Goal: Find specific page/section: Find specific page/section

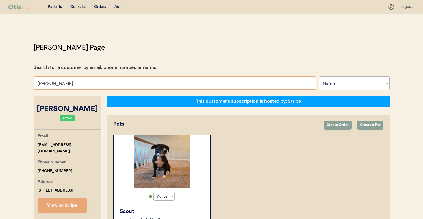
select select ""Name""
select select "true"
click at [84, 84] on input "Laci Graul" at bounding box center [175, 84] width 282 height 14
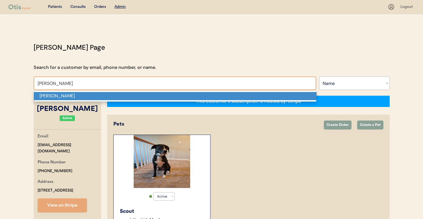
click at [91, 96] on p "Sarah M Heimburg" at bounding box center [175, 96] width 282 height 8
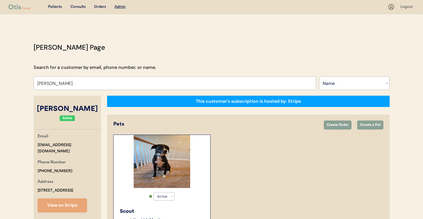
type input "Sarah M Heimburg"
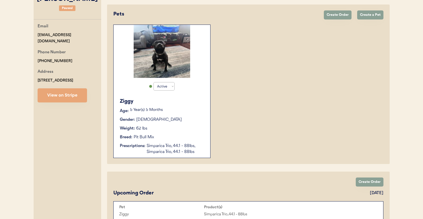
scroll to position [107, 0]
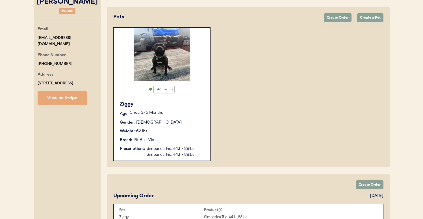
click at [167, 140] on div "Breed: Pit Bull Mix" at bounding box center [162, 140] width 85 height 6
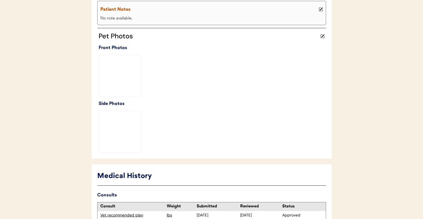
scroll to position [212, 0]
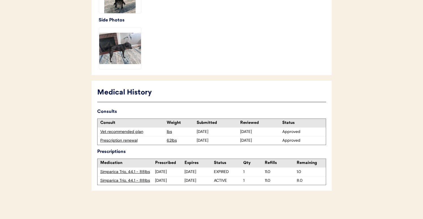
click at [128, 140] on div "Prescription renewal" at bounding box center [132, 141] width 64 height 6
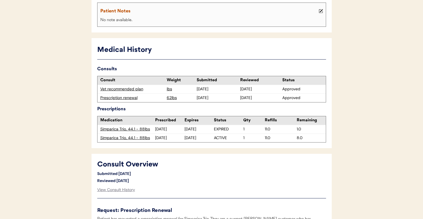
scroll to position [138, 0]
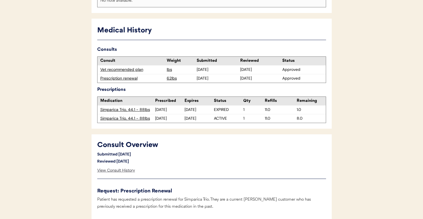
click at [118, 168] on div "View Consult History" at bounding box center [116, 170] width 38 height 11
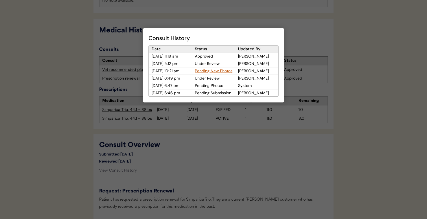
click at [184, 166] on div at bounding box center [213, 109] width 427 height 219
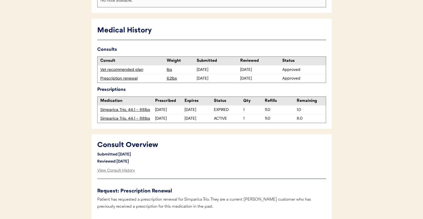
scroll to position [0, 0]
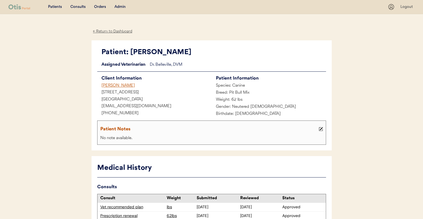
click at [113, 84] on div "[PERSON_NAME]" at bounding box center [154, 85] width 114 height 7
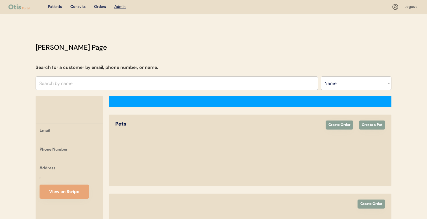
select select ""Name""
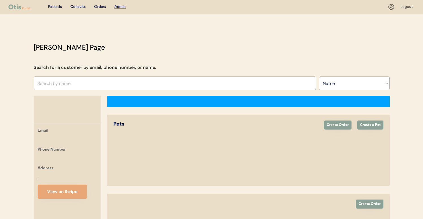
select select "true"
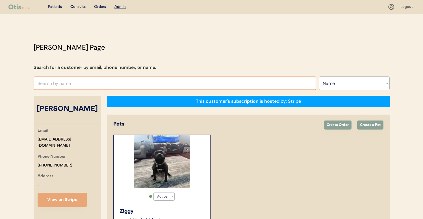
click at [109, 82] on input "text" at bounding box center [175, 84] width 282 height 14
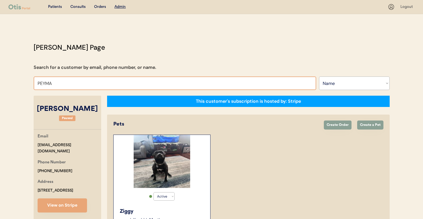
type input "PEYMAN"
type input "PEYMAN Ferdosian"
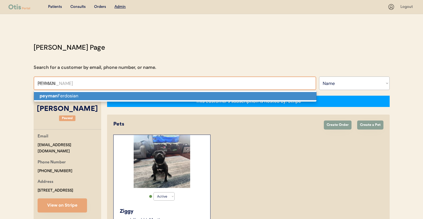
click at [110, 95] on p "peyman Ferdosian" at bounding box center [175, 96] width 282 height 8
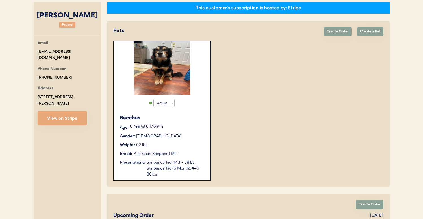
scroll to position [85, 0]
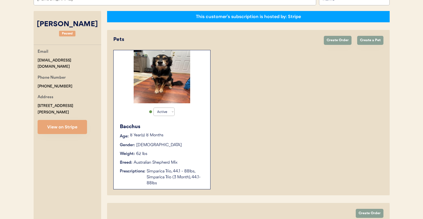
type input "peyman Ferdosian"
click at [180, 141] on div "Bacchus Age: 8 Year(s) 8 Months Gender: Male Weight: 62 lbs Breed: Australian S…" at bounding box center [161, 154] width 91 height 69
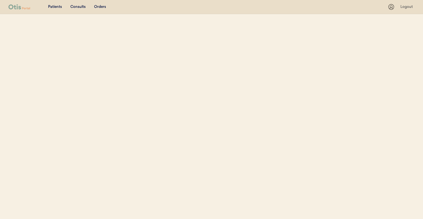
select select ""Name""
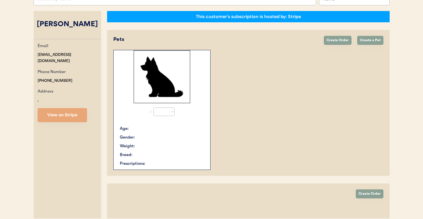
select select "true"
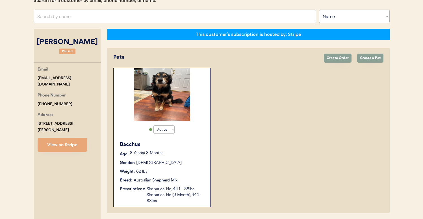
scroll to position [73, 0]
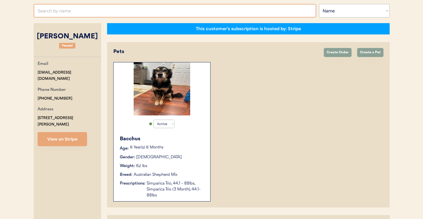
click at [124, 14] on input "text" at bounding box center [175, 11] width 282 height 14
type input "BRITTANY CO"
type input "BRITTANY COllins"
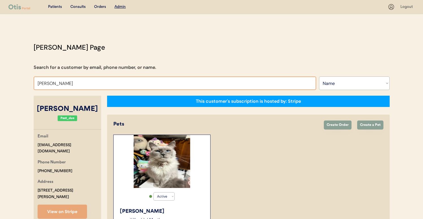
click at [95, 83] on input "Brittany Collins" at bounding box center [175, 84] width 282 height 14
type input "ASHLEY GOME"
type input "ASHLEY GOMEz"
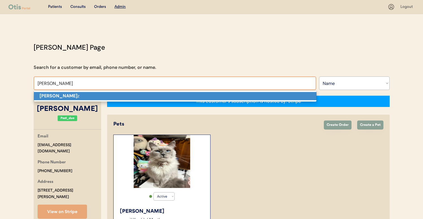
click at [97, 97] on p "Ashley Gome z" at bounding box center [175, 96] width 282 height 8
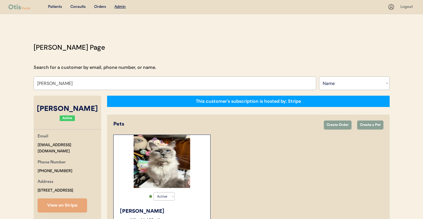
type input "Ashley Gomez"
select select "true"
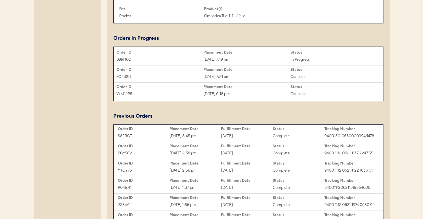
scroll to position [373, 0]
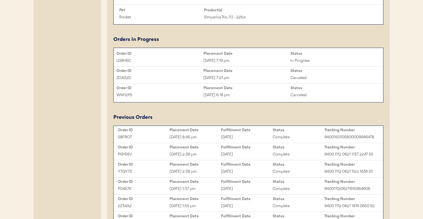
click at [202, 139] on div "Jul 9, 2025 8:45 pm" at bounding box center [195, 137] width 52 height 6
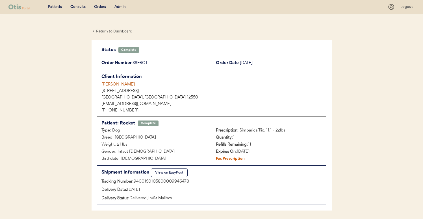
click at [109, 86] on div "[PERSON_NAME]" at bounding box center [213, 85] width 225 height 6
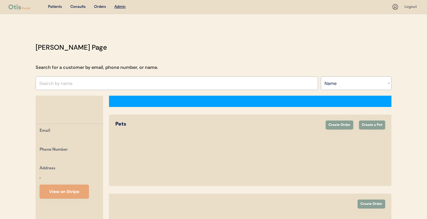
select select ""Name""
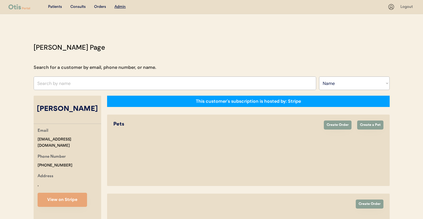
select select "true"
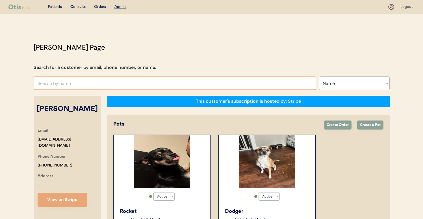
click at [132, 81] on input "text" at bounding box center [175, 84] width 282 height 14
type input "[PERSON_NAME]"
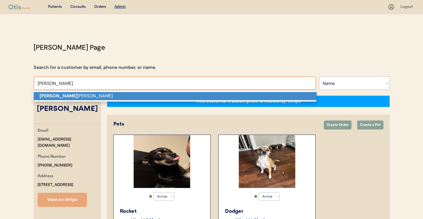
click at [118, 97] on p "[PERSON_NAME]" at bounding box center [175, 96] width 282 height 8
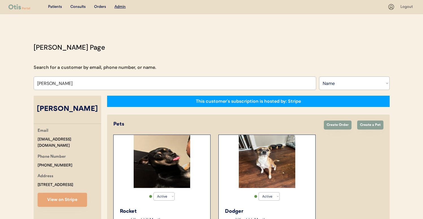
type input "[PERSON_NAME]"
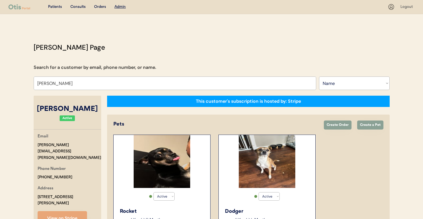
select select "true"
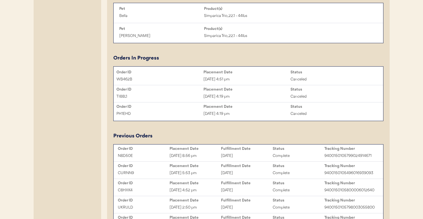
scroll to position [317, 0]
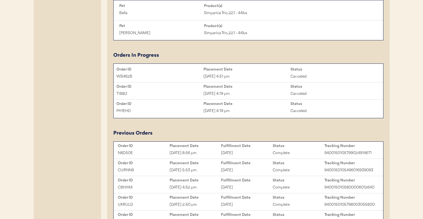
type input "[PERSON_NAME]"
click at [204, 148] on div "Placement Date" at bounding box center [195, 146] width 52 height 5
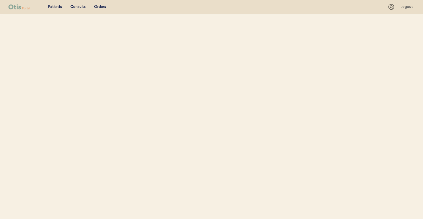
select select ""Name""
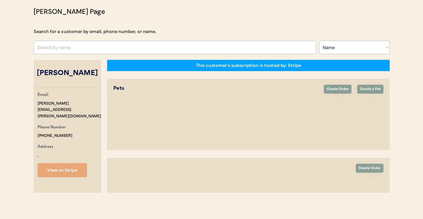
select select "true"
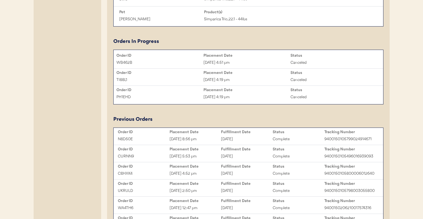
scroll to position [335, 0]
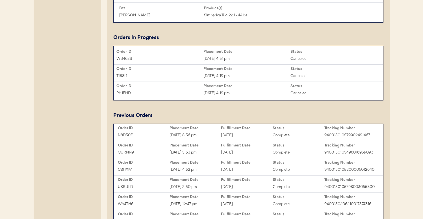
click at [213, 156] on div "Jul 26, 2025 5:53 pm" at bounding box center [195, 152] width 52 height 6
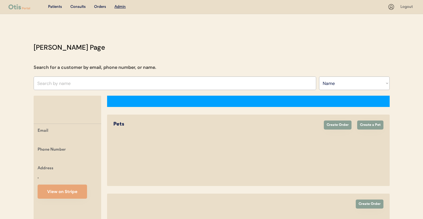
select select ""Name""
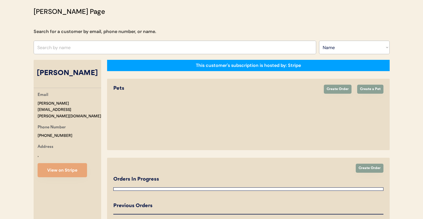
select select "true"
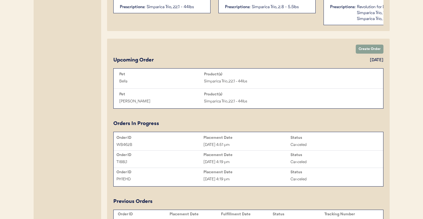
scroll to position [295, 0]
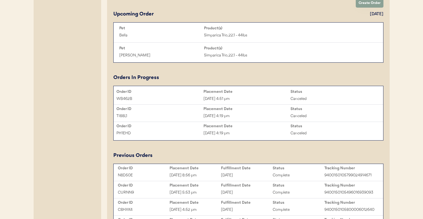
click at [205, 177] on div "Aug 26, 2025 8:56 pm" at bounding box center [195, 175] width 52 height 6
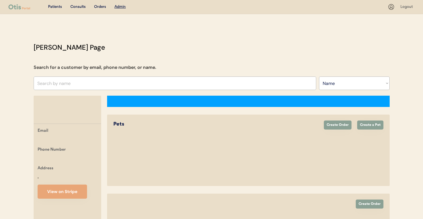
select select ""Name""
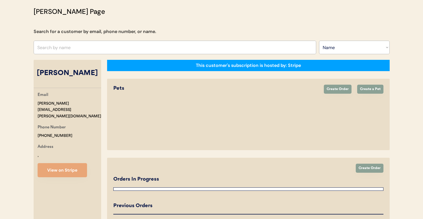
select select "true"
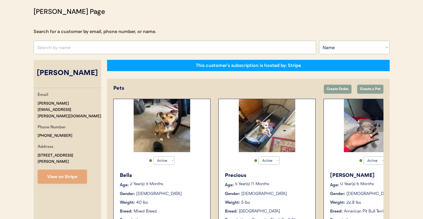
click at [343, 173] on div "[PERSON_NAME]" at bounding box center [372, 176] width 85 height 8
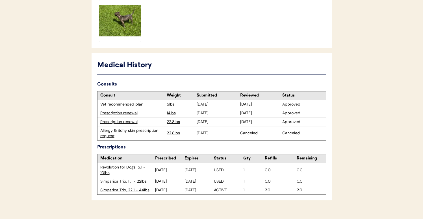
scroll to position [298, 0]
